Goal: Task Accomplishment & Management: Use online tool/utility

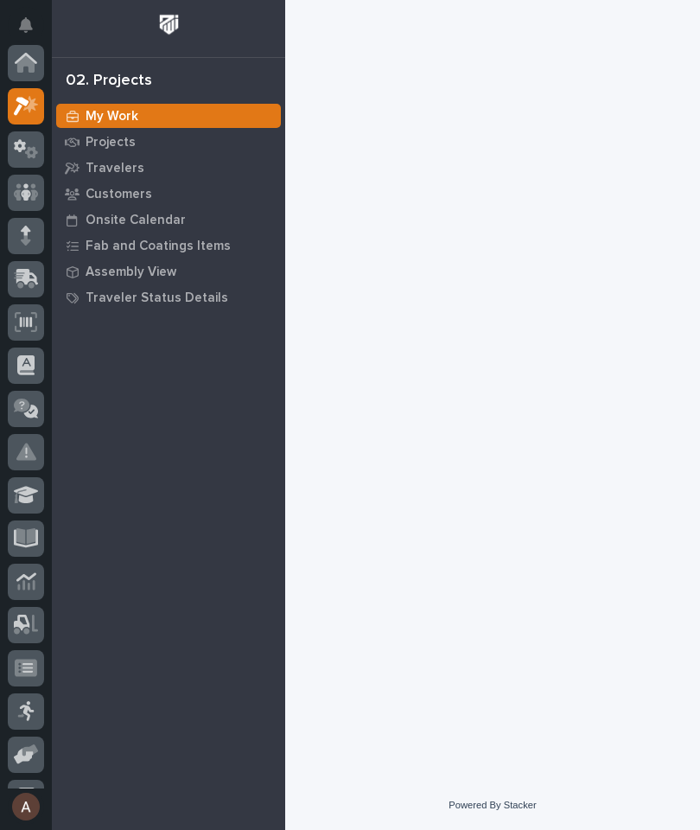
scroll to position [43, 0]
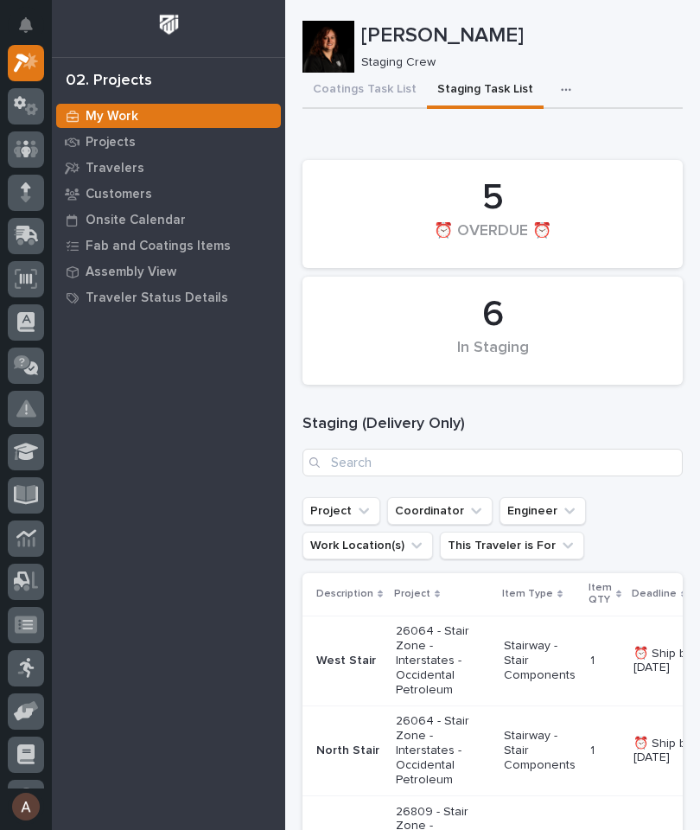
click at [33, 238] on icon at bounding box center [26, 236] width 25 height 20
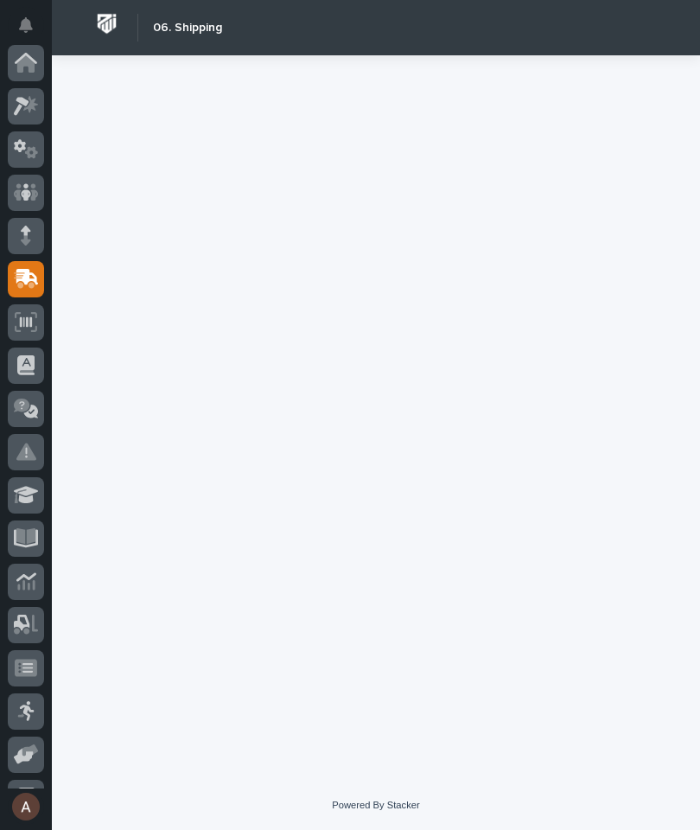
scroll to position [207, 0]
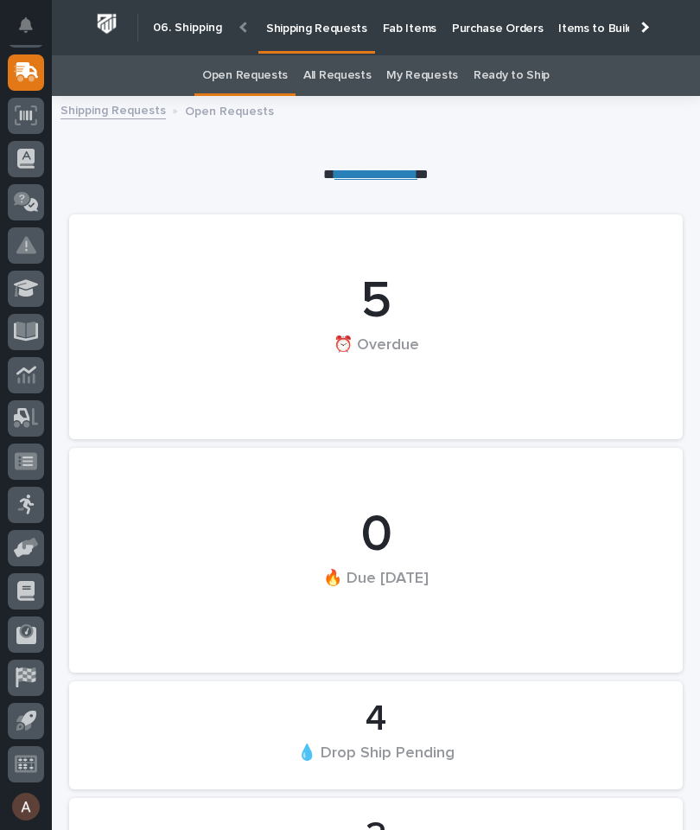
click at [414, 26] on p "Fab Items" at bounding box center [410, 18] width 54 height 36
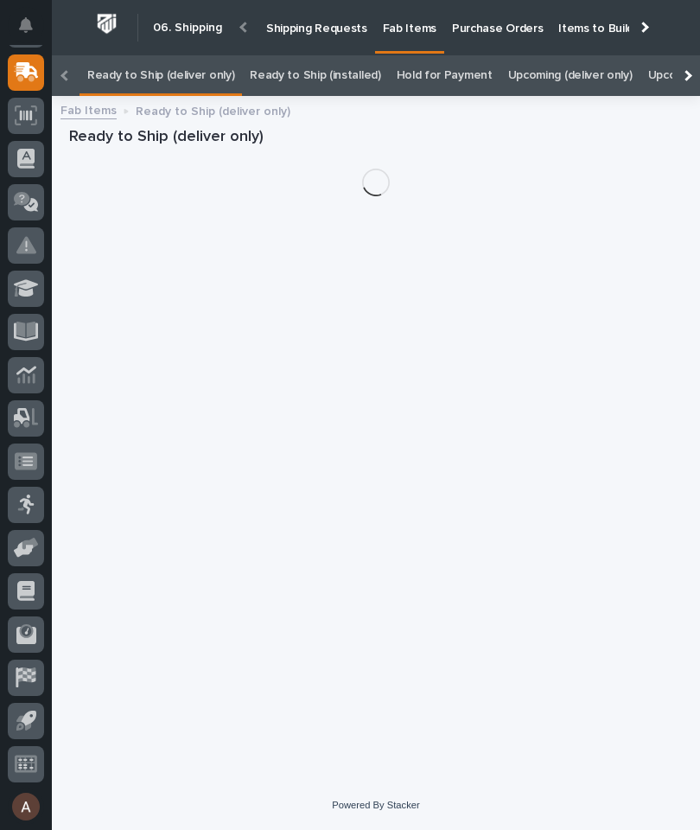
click at [696, 55] on div at bounding box center [687, 75] width 28 height 41
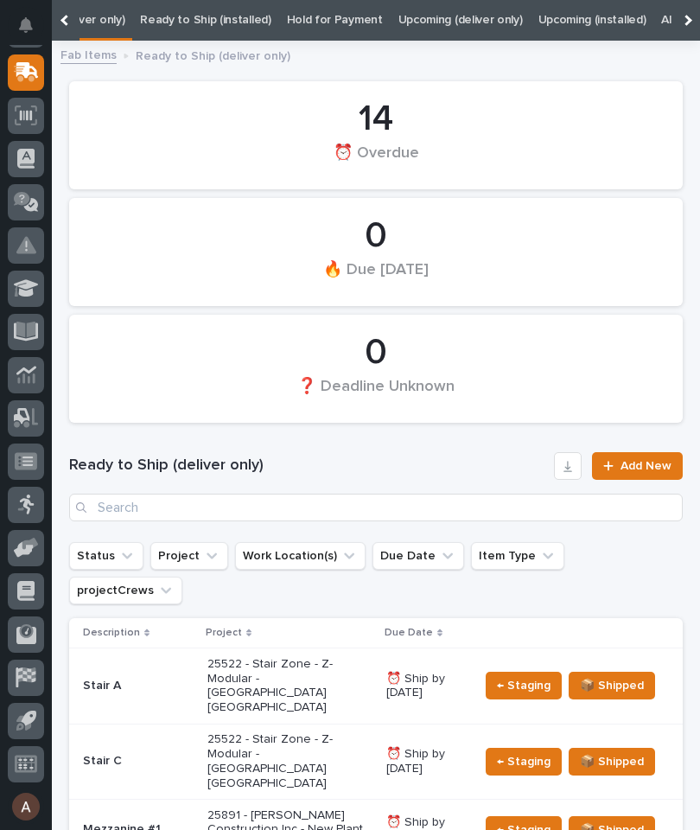
click at [697, 14] on div at bounding box center [687, 20] width 28 height 41
click at [426, 18] on link "All" at bounding box center [432, 20] width 12 height 41
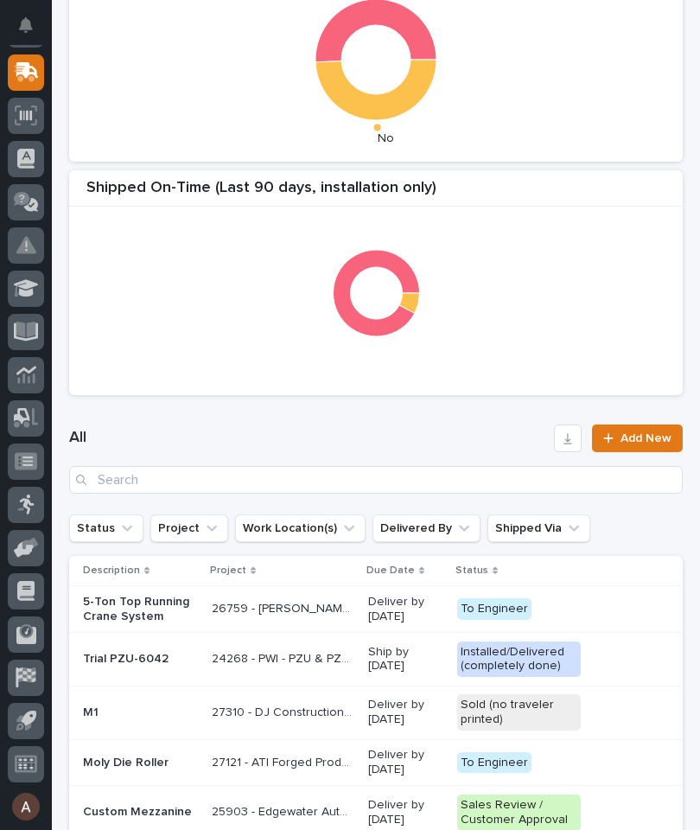
scroll to position [432, 0]
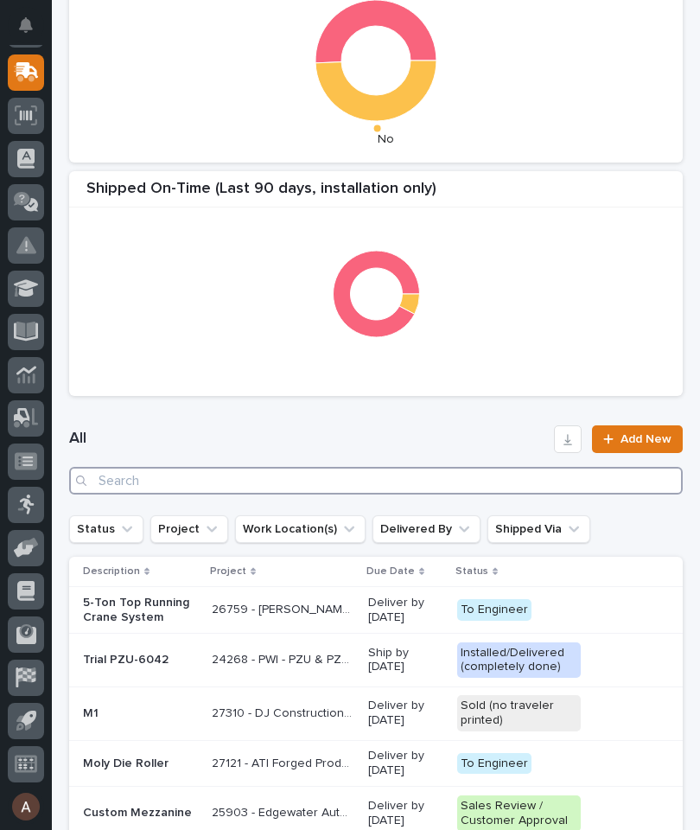
click at [361, 492] on input "Search" at bounding box center [376, 481] width 614 height 28
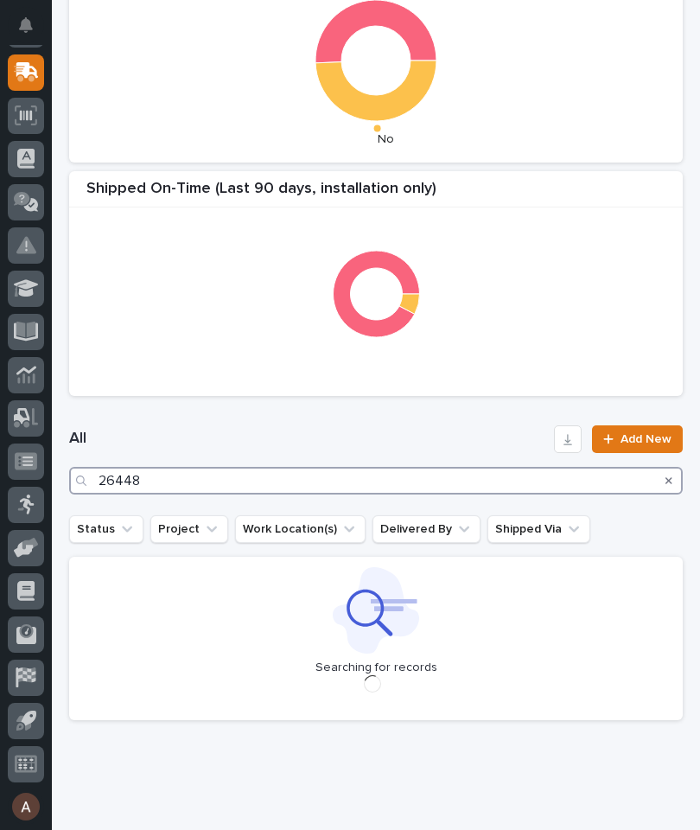
type input "26448"
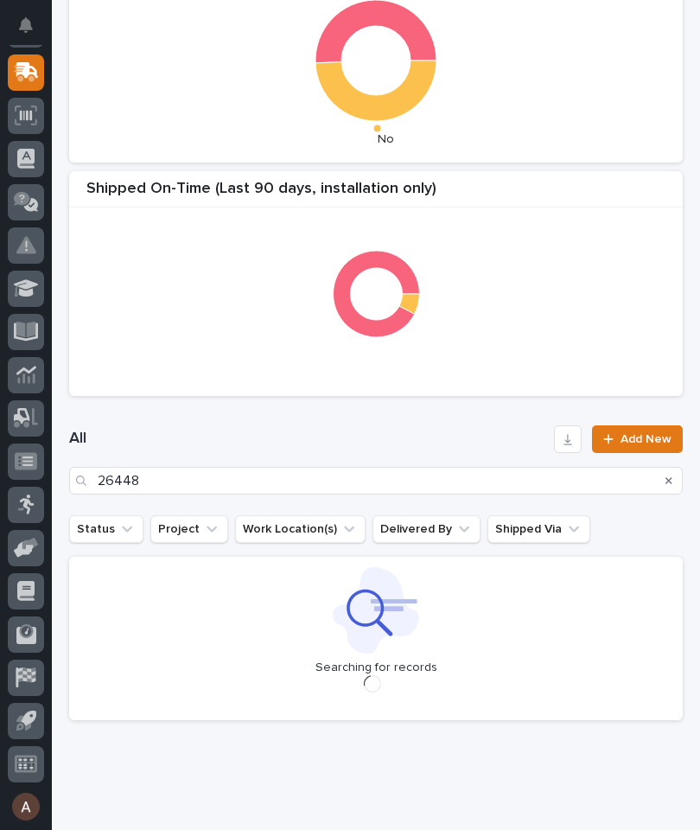
click at [473, 418] on div "All 26448 Add New" at bounding box center [376, 460] width 614 height 111
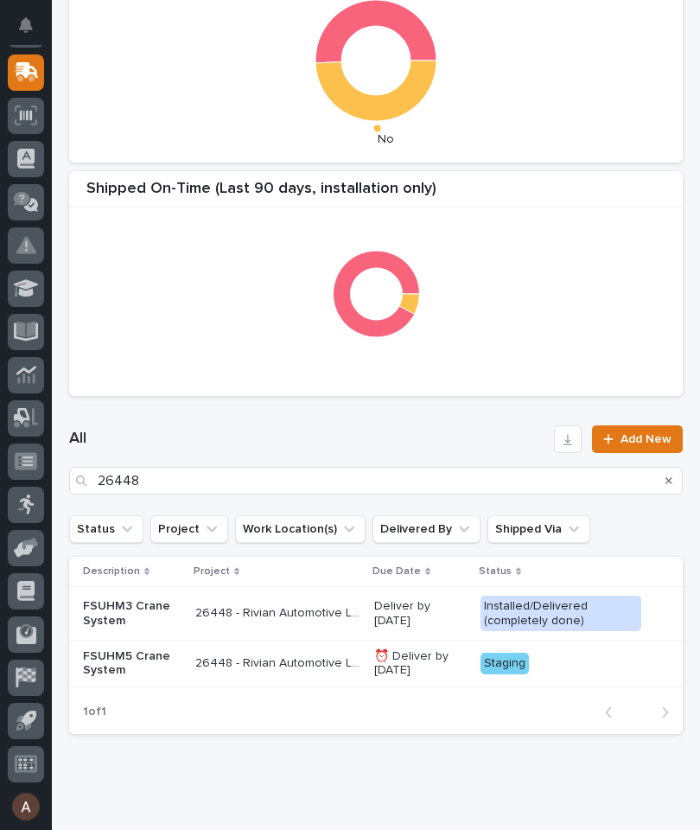
click at [126, 658] on p "FSUHM5 Crane System" at bounding box center [132, 663] width 99 height 29
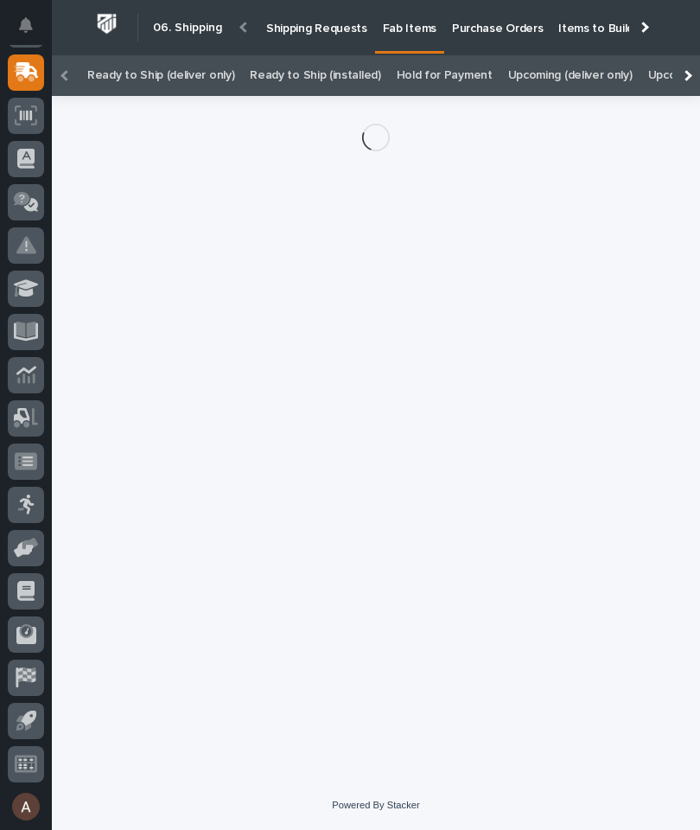
scroll to position [0, -171]
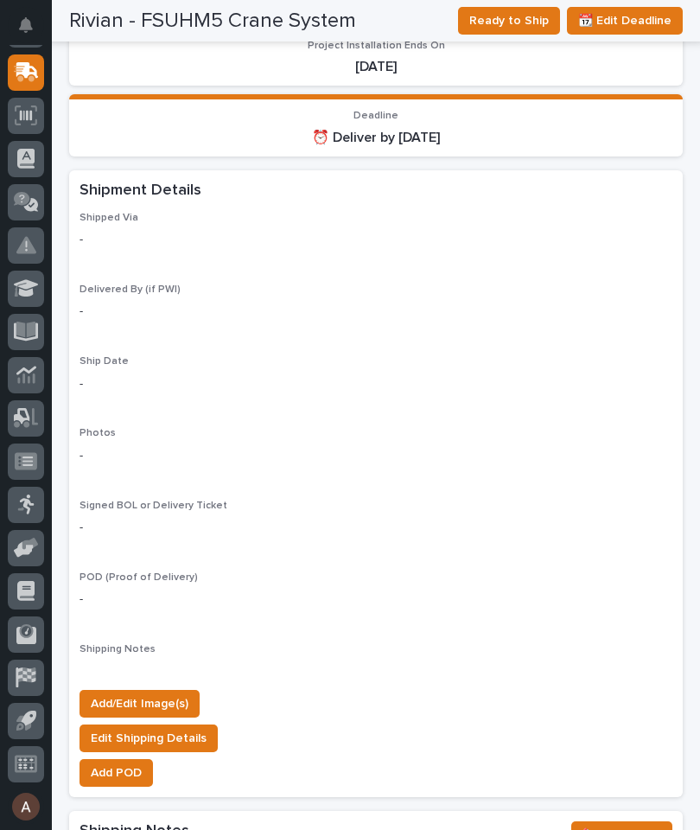
click at [175, 693] on span "Add/Edit Image(s)" at bounding box center [140, 703] width 98 height 21
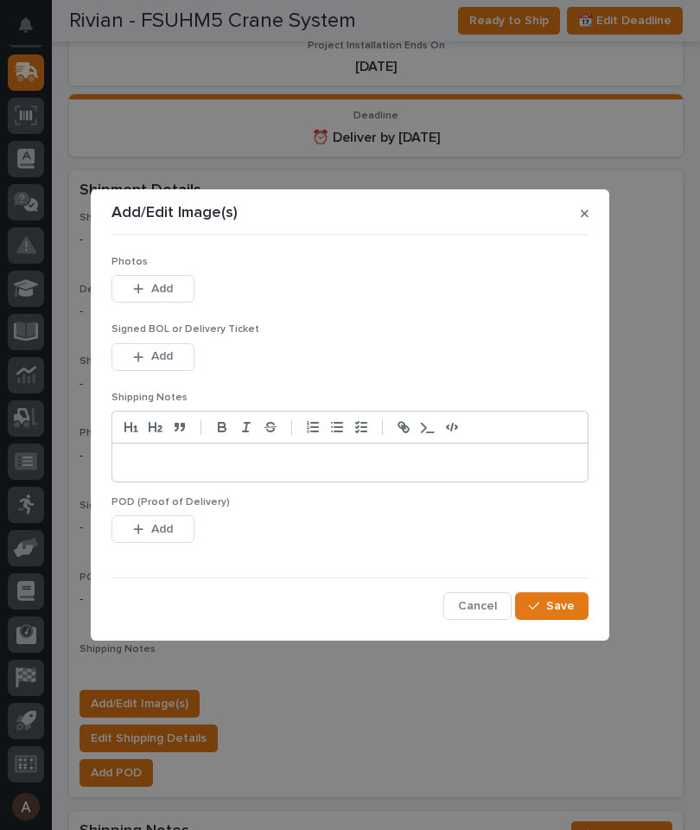
click at [176, 286] on button "Add" at bounding box center [153, 289] width 83 height 28
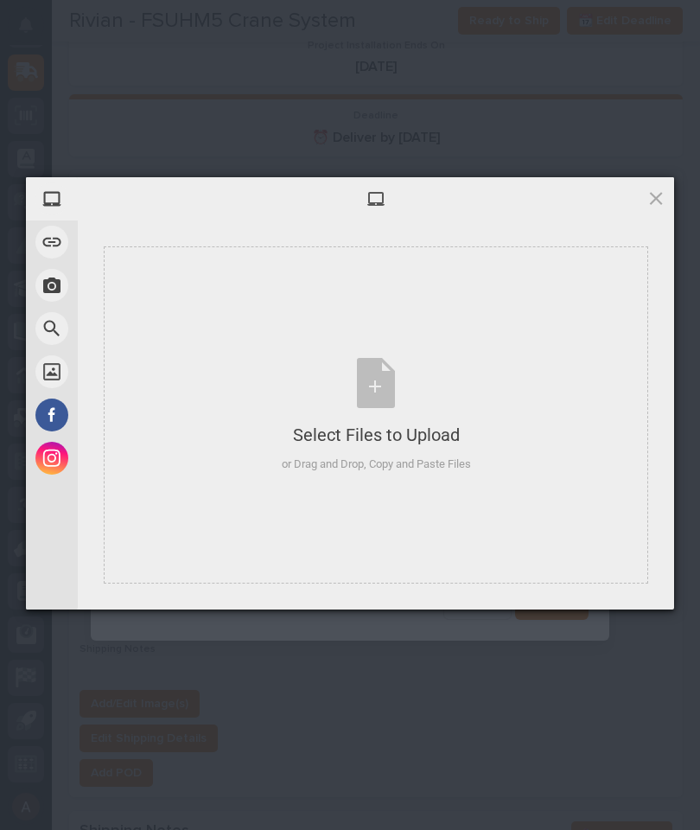
click at [475, 341] on div "Select Files to Upload or Drag and Drop, Copy and Paste Files" at bounding box center [376, 414] width 545 height 337
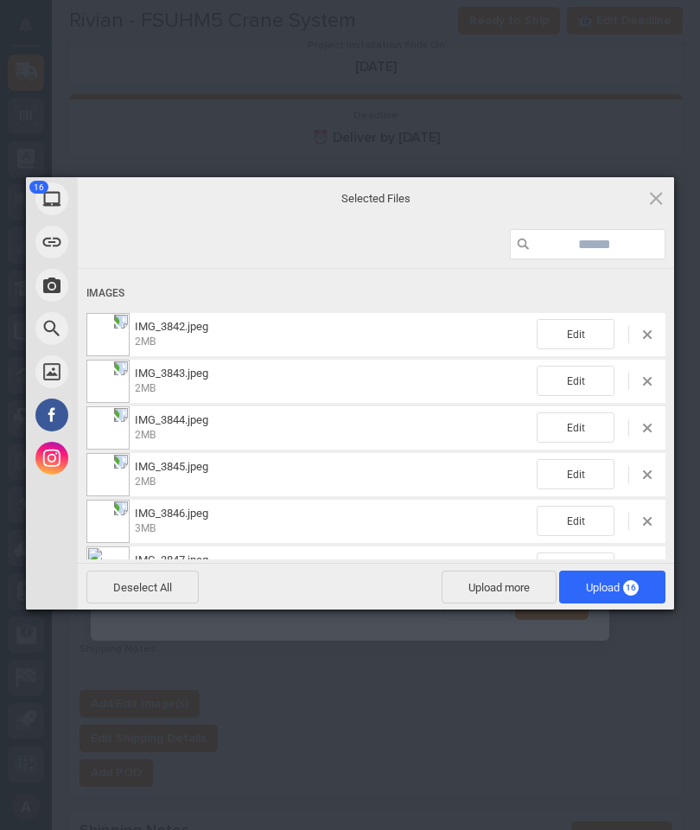
click at [644, 595] on span "Upload 16" at bounding box center [612, 587] width 106 height 33
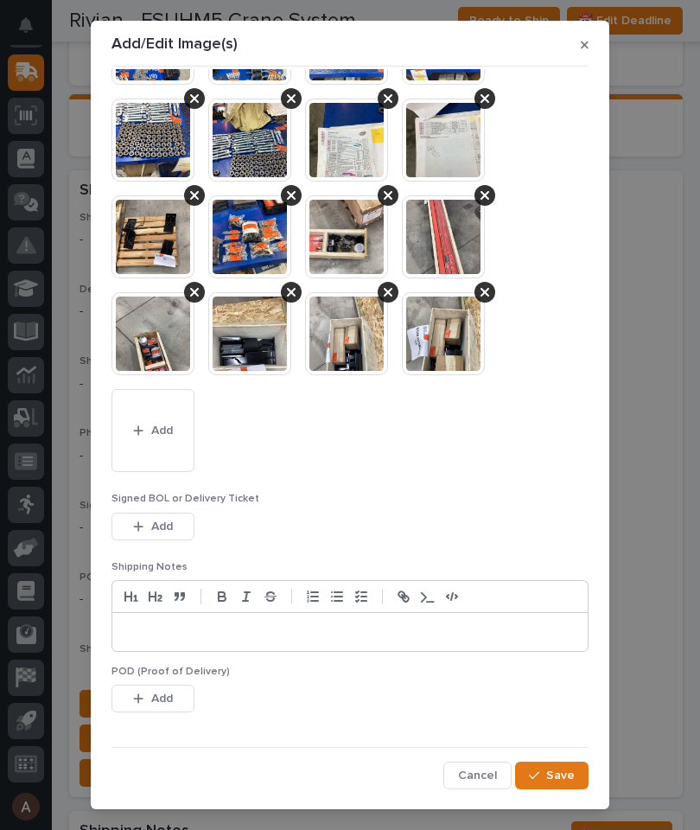
scroll to position [104, 0]
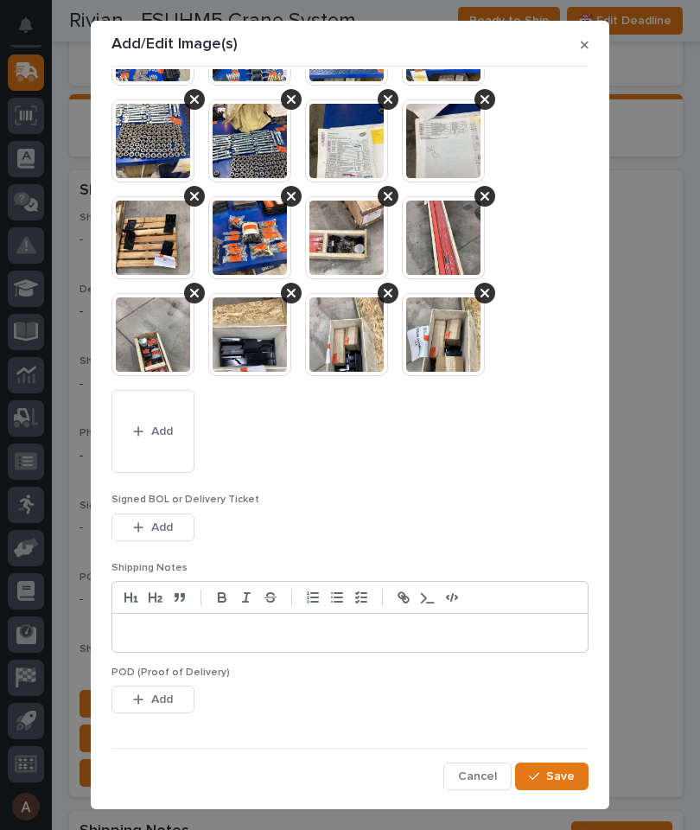
click at [567, 769] on span "Save" at bounding box center [560, 777] width 29 height 16
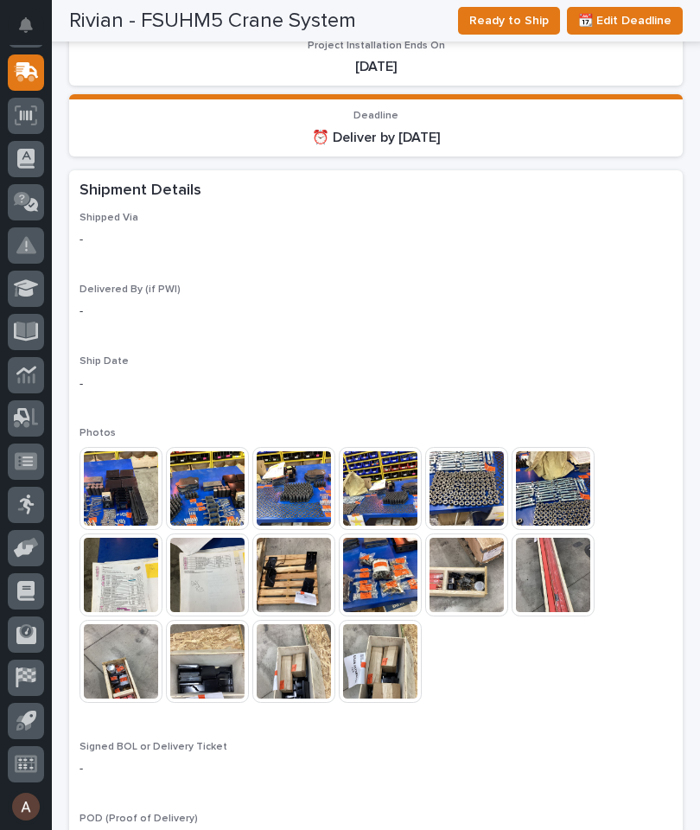
click at [531, 26] on span "Ready to Ship" at bounding box center [509, 20] width 80 height 21
